Goal: Task Accomplishment & Management: Complete application form

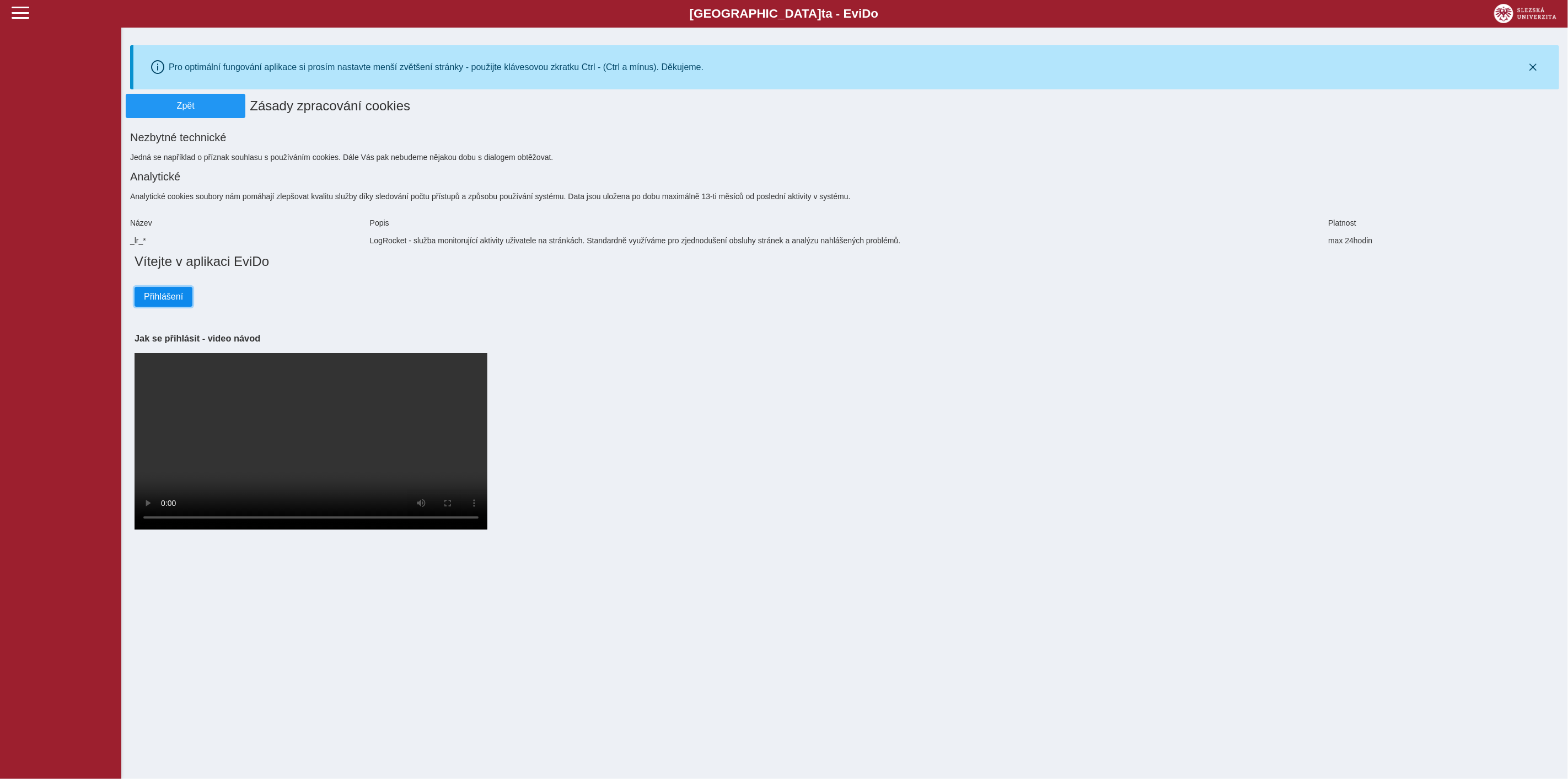
click at [172, 292] on span "Přihlášení" at bounding box center [163, 297] width 39 height 10
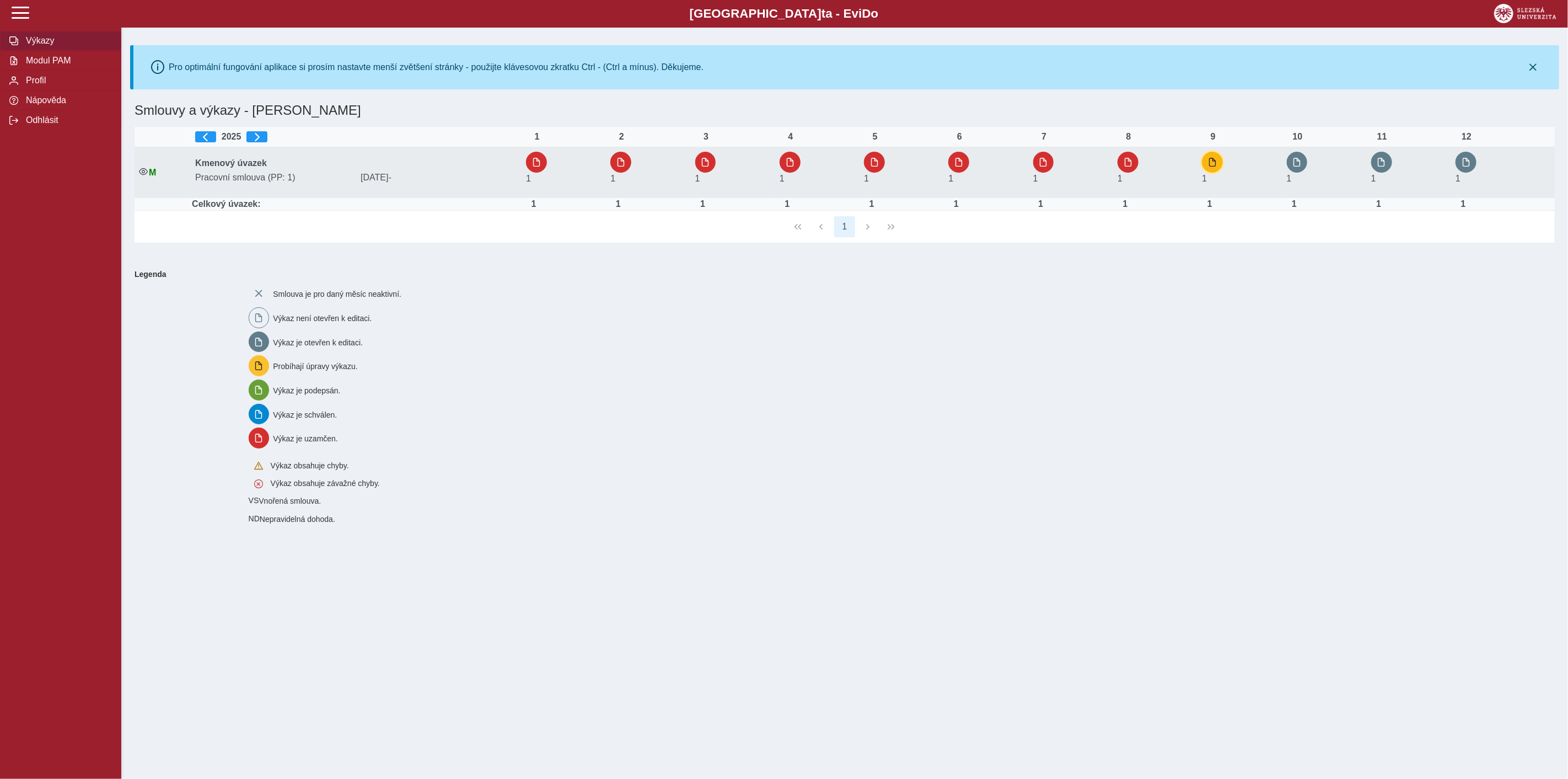
click at [1213, 166] on button "button" at bounding box center [1213, 162] width 21 height 21
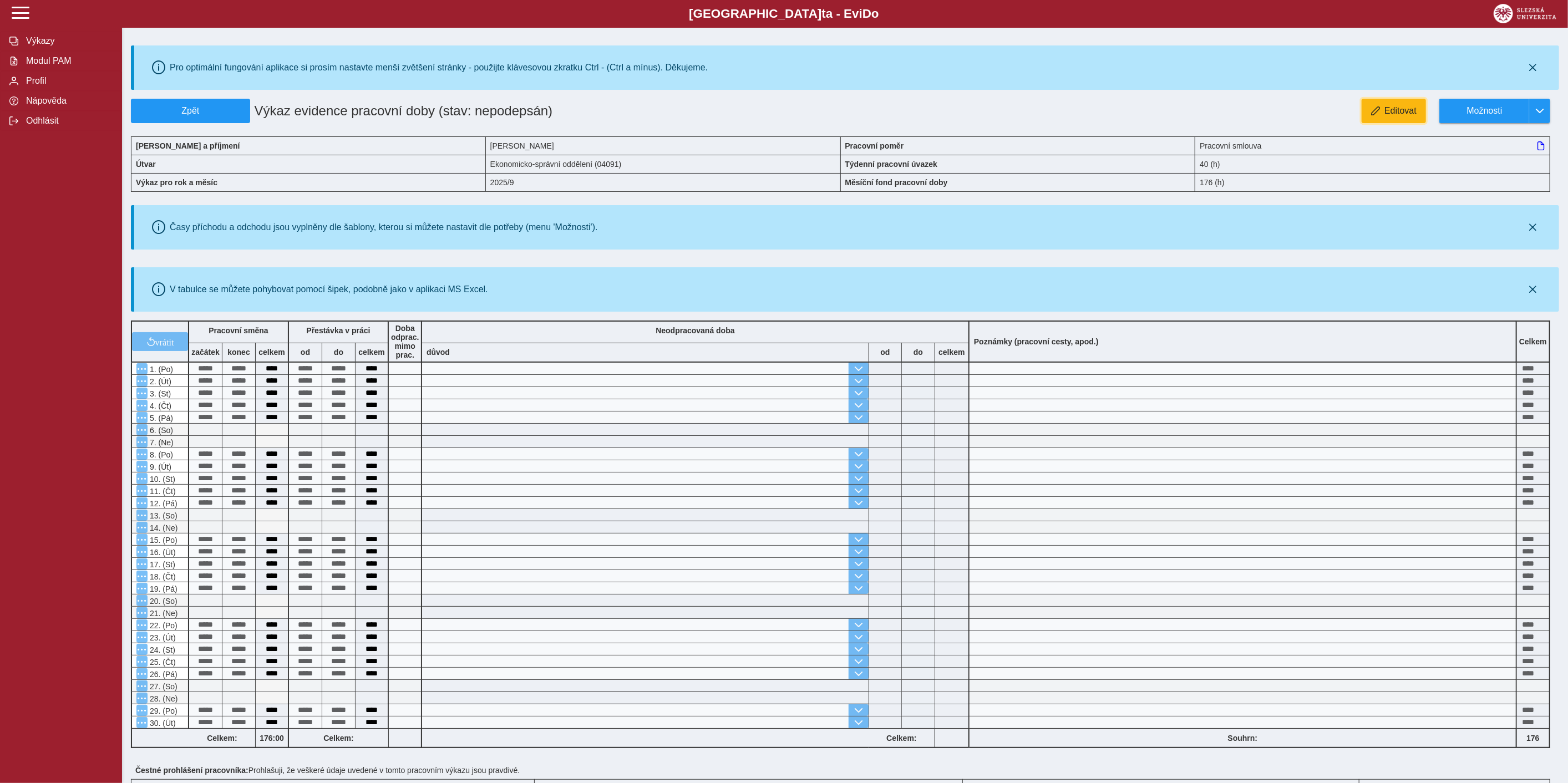
click at [1389, 111] on span "Editovat" at bounding box center [1400, 111] width 32 height 10
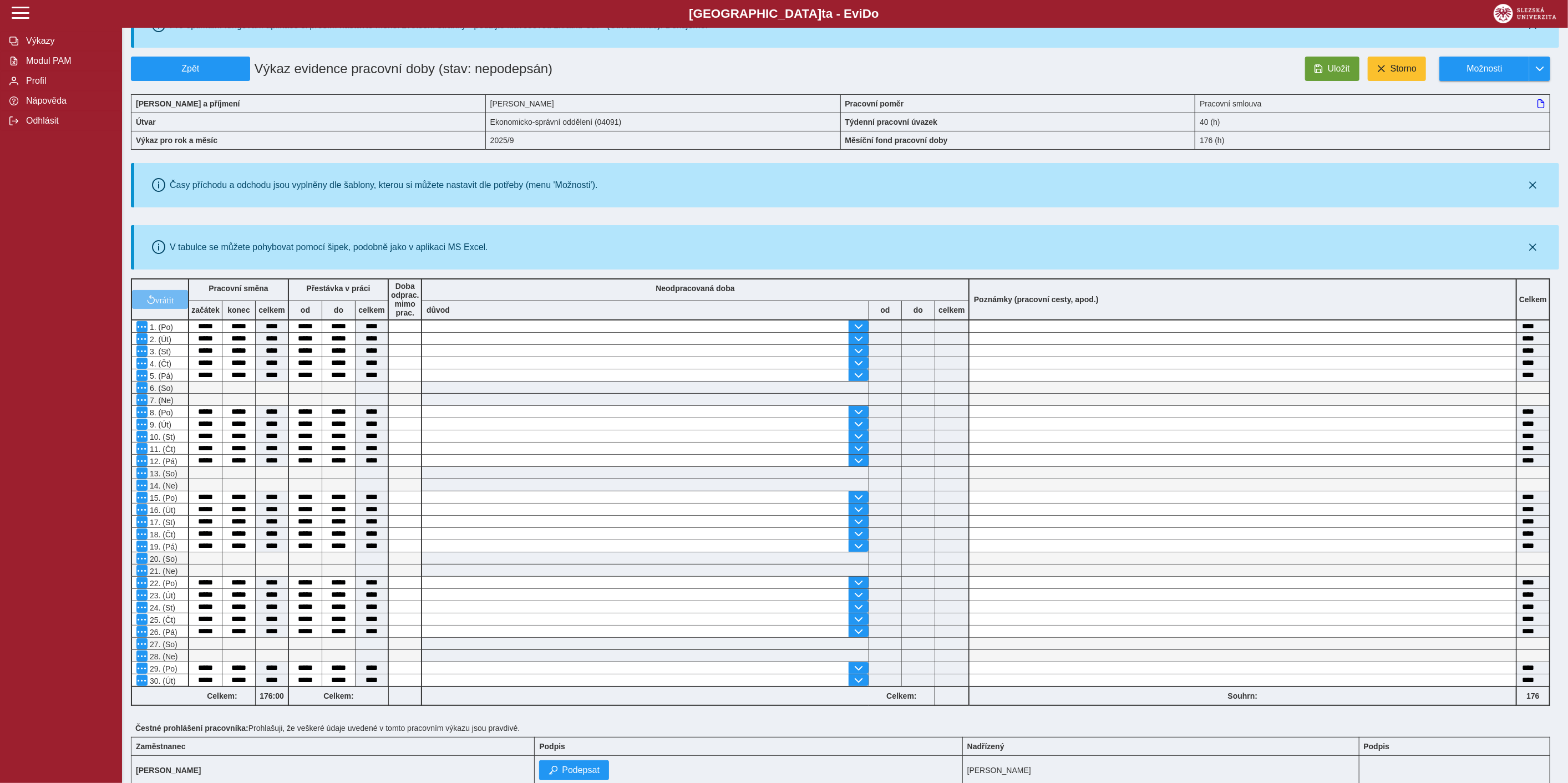
scroll to position [62, 0]
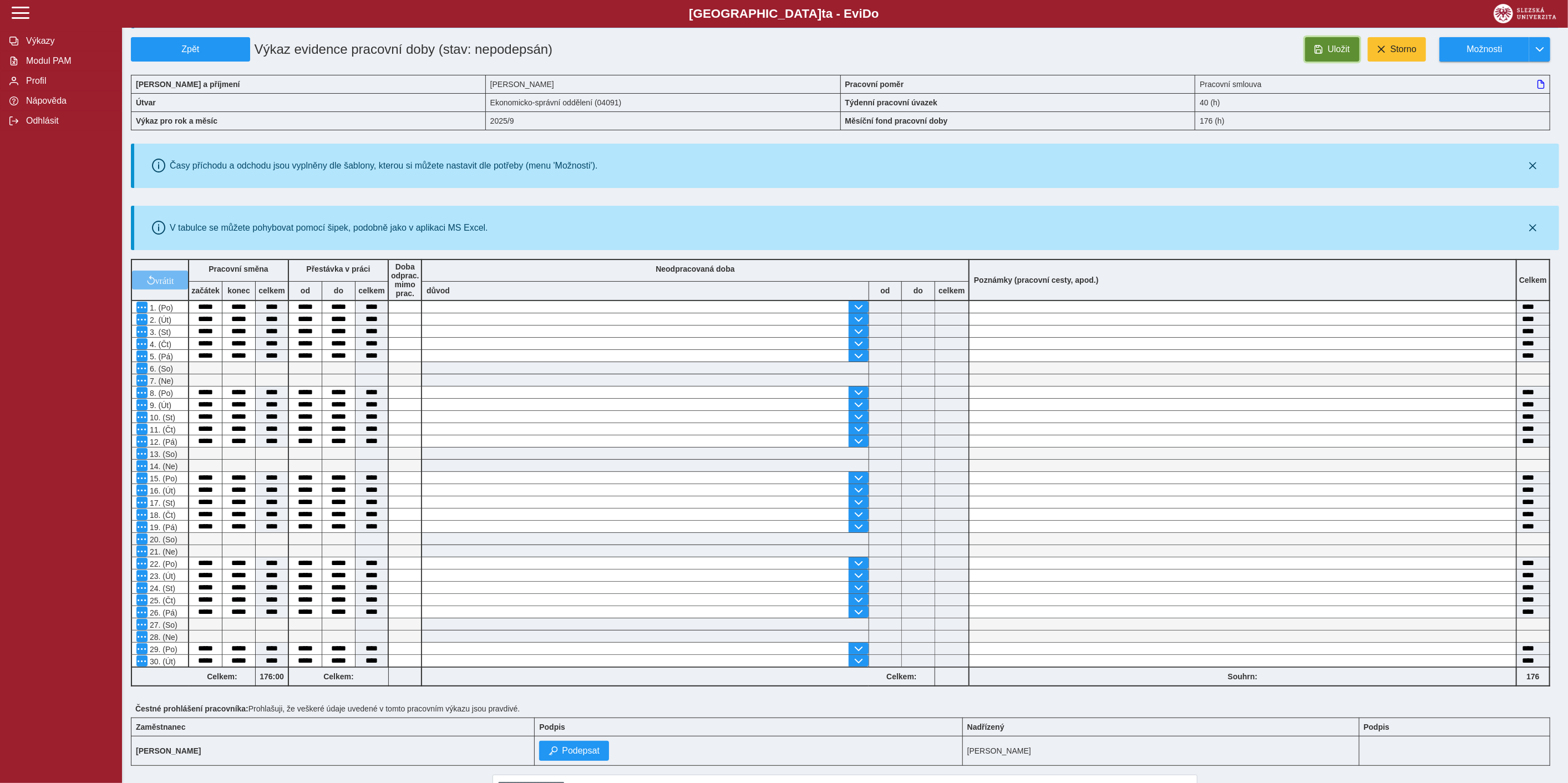
click at [1339, 56] on button "Uložit" at bounding box center [1332, 50] width 54 height 24
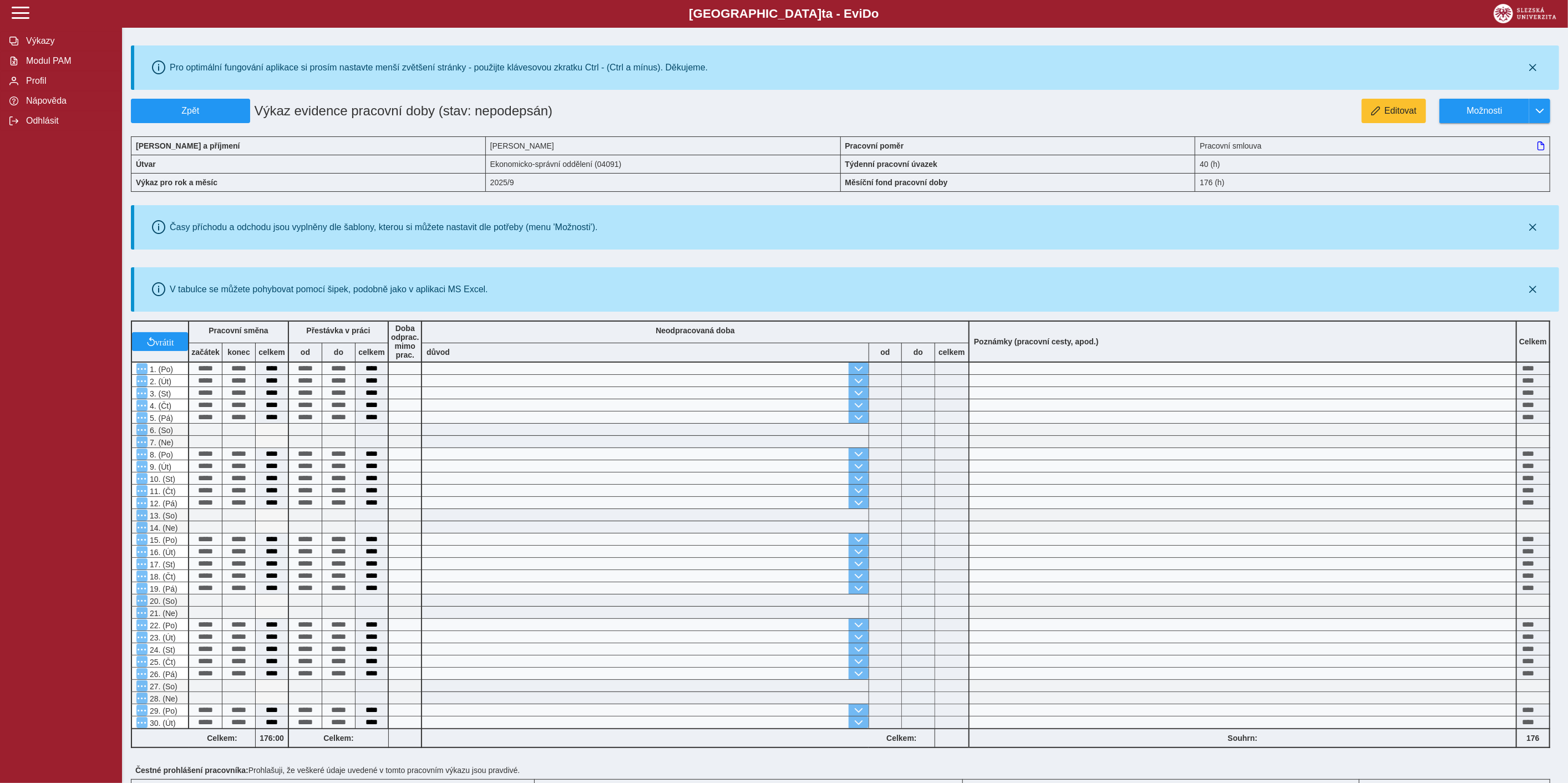
scroll to position [118, 0]
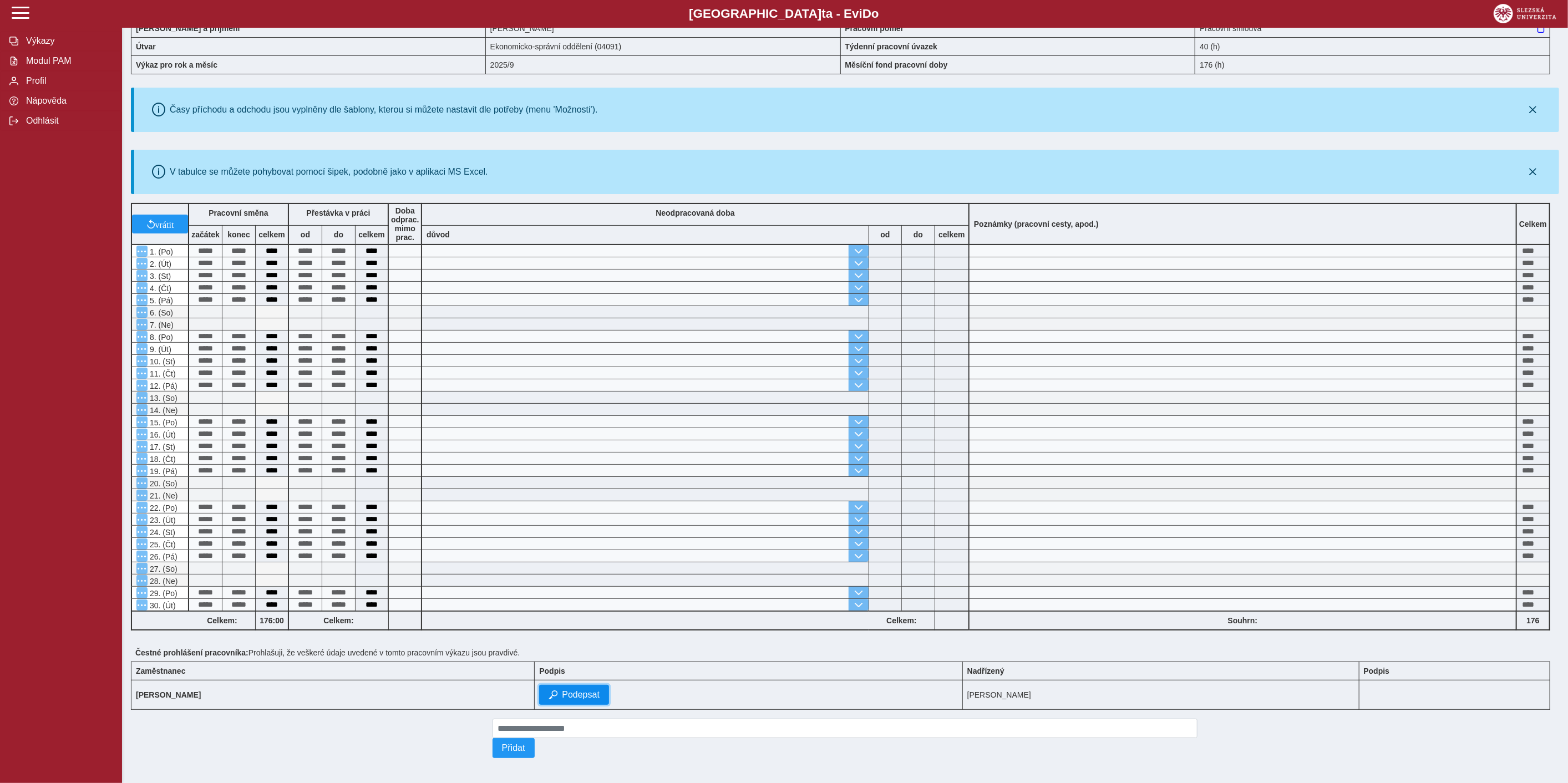
click at [599, 690] on span "Podepsat" at bounding box center [581, 695] width 38 height 10
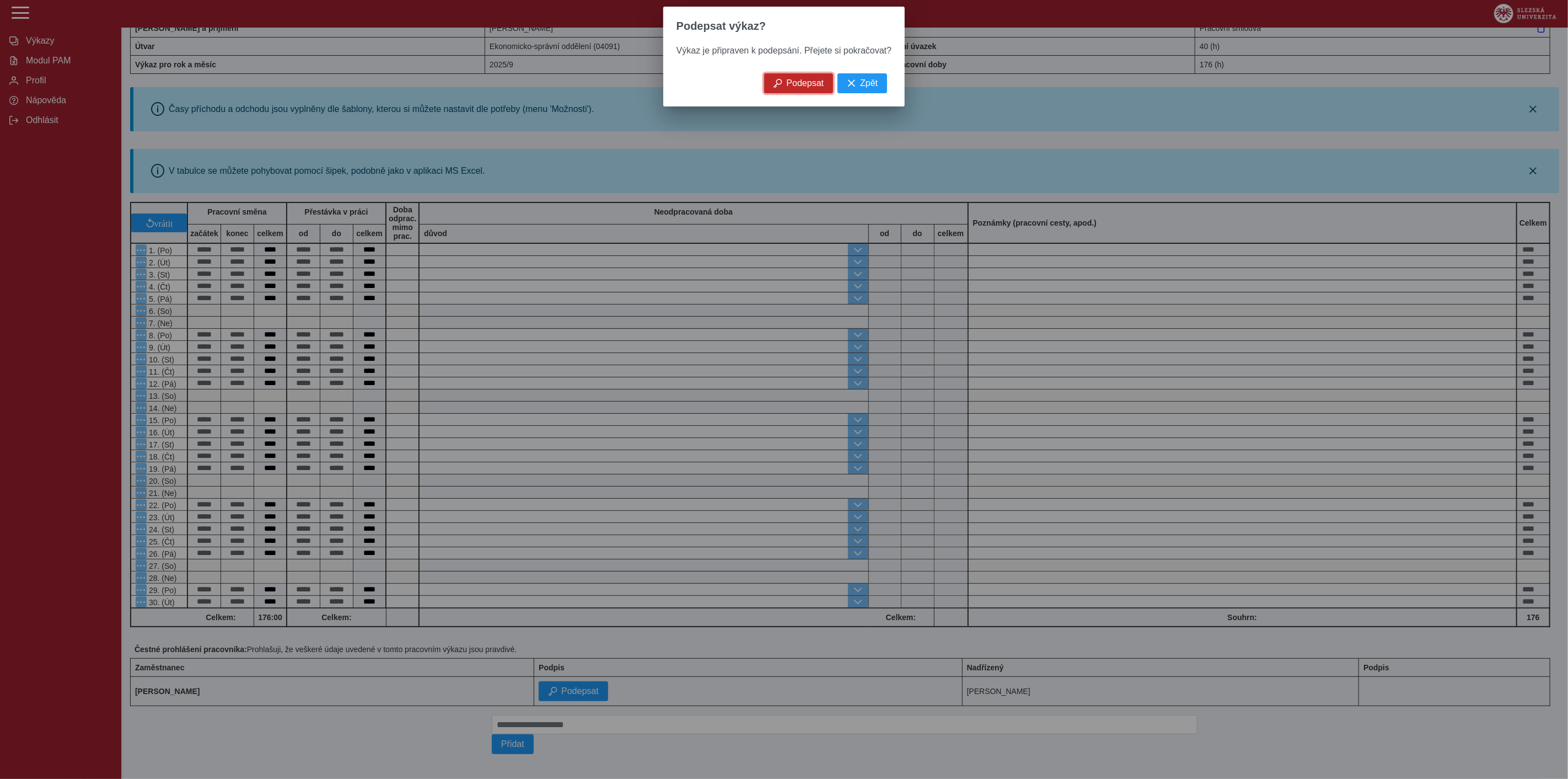
click at [805, 88] on span "Podepsat" at bounding box center [806, 83] width 38 height 10
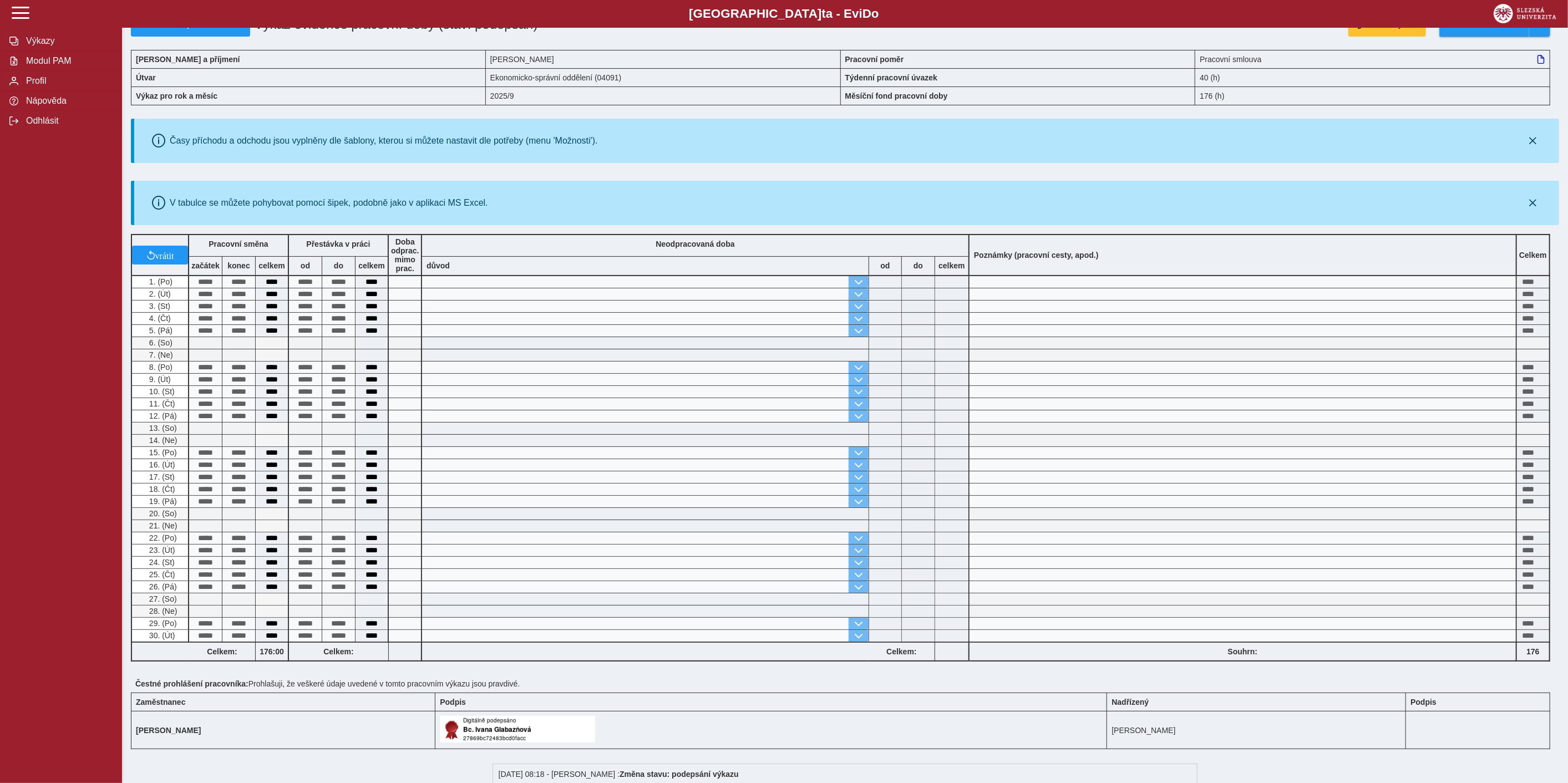
scroll to position [157, 0]
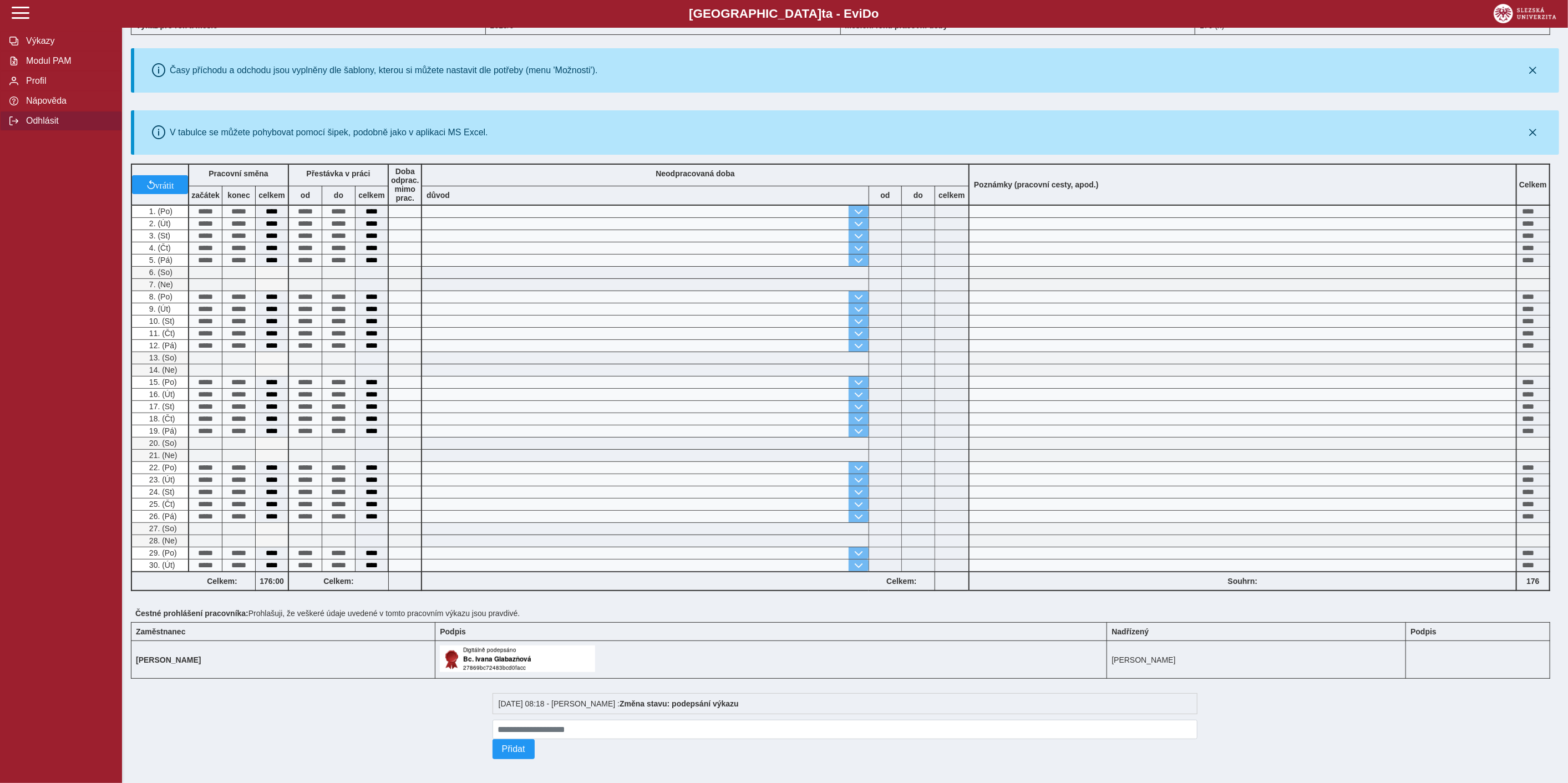
click at [24, 126] on span "Odhlásit" at bounding box center [67, 121] width 90 height 10
